Goal: Task Accomplishment & Management: Use online tool/utility

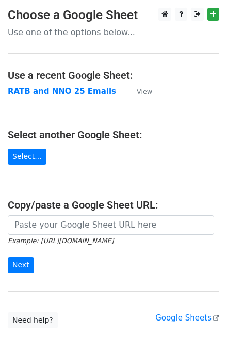
click at [67, 35] on p "Use one of the options below..." at bounding box center [114, 32] width 212 height 11
click at [41, 42] on main "Choose a Google Sheet Use one of the options below... Use a recent Google Sheet…" at bounding box center [113, 168] width 227 height 321
click at [43, 33] on p "Use one of the options below..." at bounding box center [114, 32] width 212 height 11
click at [22, 89] on strong "RATB and NNO 25 Emails" at bounding box center [62, 91] width 108 height 9
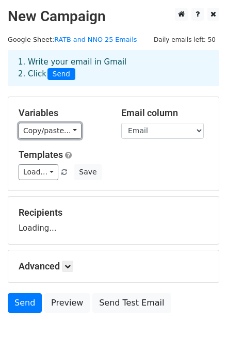
click at [47, 131] on link "Copy/paste..." at bounding box center [50, 131] width 63 height 16
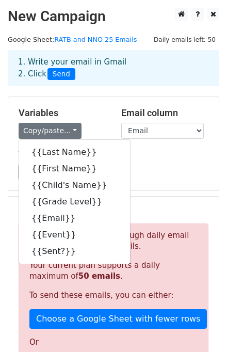
click at [106, 116] on div "Variables Copy/paste... {{Last Name}} {{First Name}} {{Child's Name}} {{Grade L…" at bounding box center [62, 122] width 103 height 31
click at [92, 132] on div "Copy/paste... {{Last Name}} {{First Name}} {{Child's Name}} {{Grade Level}} {{E…" at bounding box center [62, 131] width 87 height 16
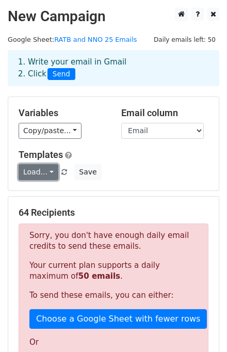
click at [41, 171] on link "Load..." at bounding box center [39, 172] width 40 height 16
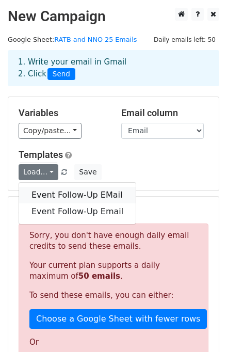
click at [52, 191] on link "Event Follow-Up EMail" at bounding box center [77, 195] width 117 height 17
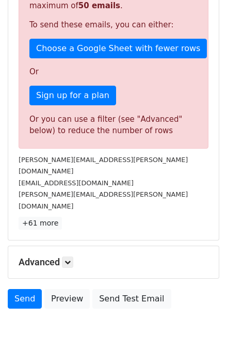
scroll to position [290, 0]
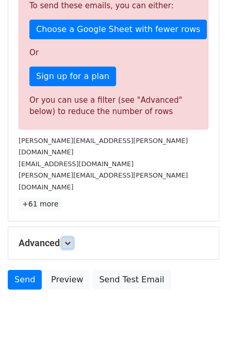
click at [65, 237] on link at bounding box center [67, 242] width 11 height 11
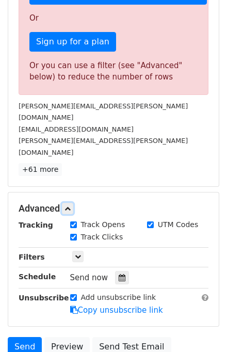
scroll to position [390, 0]
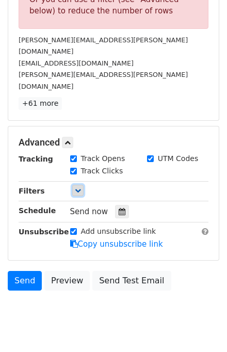
click at [76, 187] on icon at bounding box center [78, 190] width 6 height 6
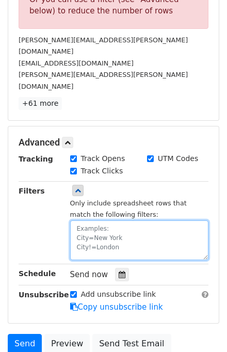
click at [89, 220] on textarea at bounding box center [139, 240] width 139 height 40
paste textarea "Hollyglen Back to School Night"
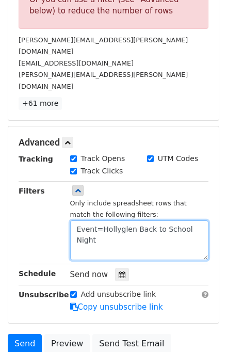
type textarea "Event=Hollyglen Back to School Night"
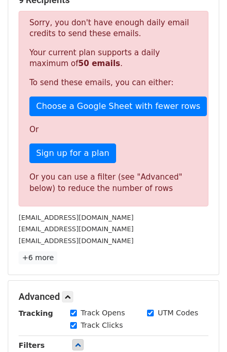
scroll to position [334, 0]
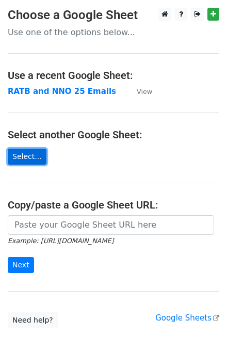
click at [28, 155] on link "Select..." at bounding box center [27, 157] width 39 height 16
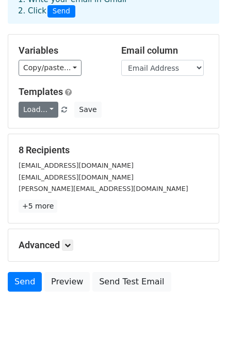
scroll to position [89, 0]
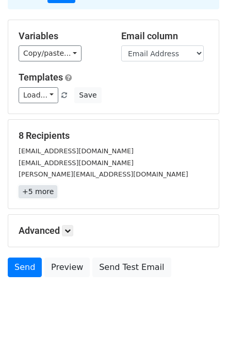
click at [23, 185] on link "+5 more" at bounding box center [38, 191] width 39 height 13
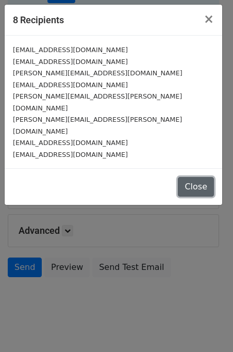
click at [185, 177] on button "Close" at bounding box center [196, 187] width 36 height 20
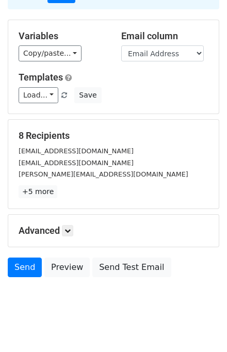
click at [76, 225] on h5 "Advanced" at bounding box center [114, 230] width 190 height 11
click at [67, 228] on icon at bounding box center [68, 231] width 6 height 6
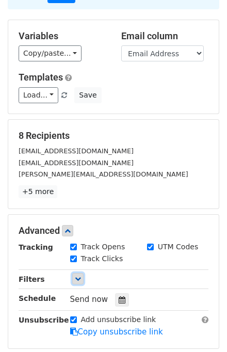
click at [72, 273] on link at bounding box center [77, 278] width 11 height 11
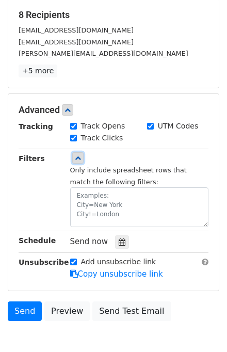
scroll to position [213, 0]
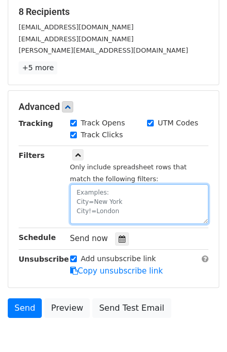
click at [89, 184] on textarea at bounding box center [139, 204] width 139 height 40
click at [86, 198] on textarea at bounding box center [139, 204] width 139 height 40
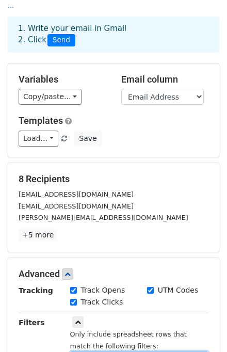
scroll to position [0, 0]
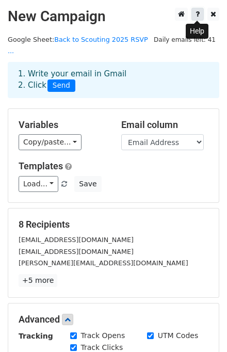
click at [200, 13] on link at bounding box center [197, 14] width 12 height 13
